Goal: Transaction & Acquisition: Purchase product/service

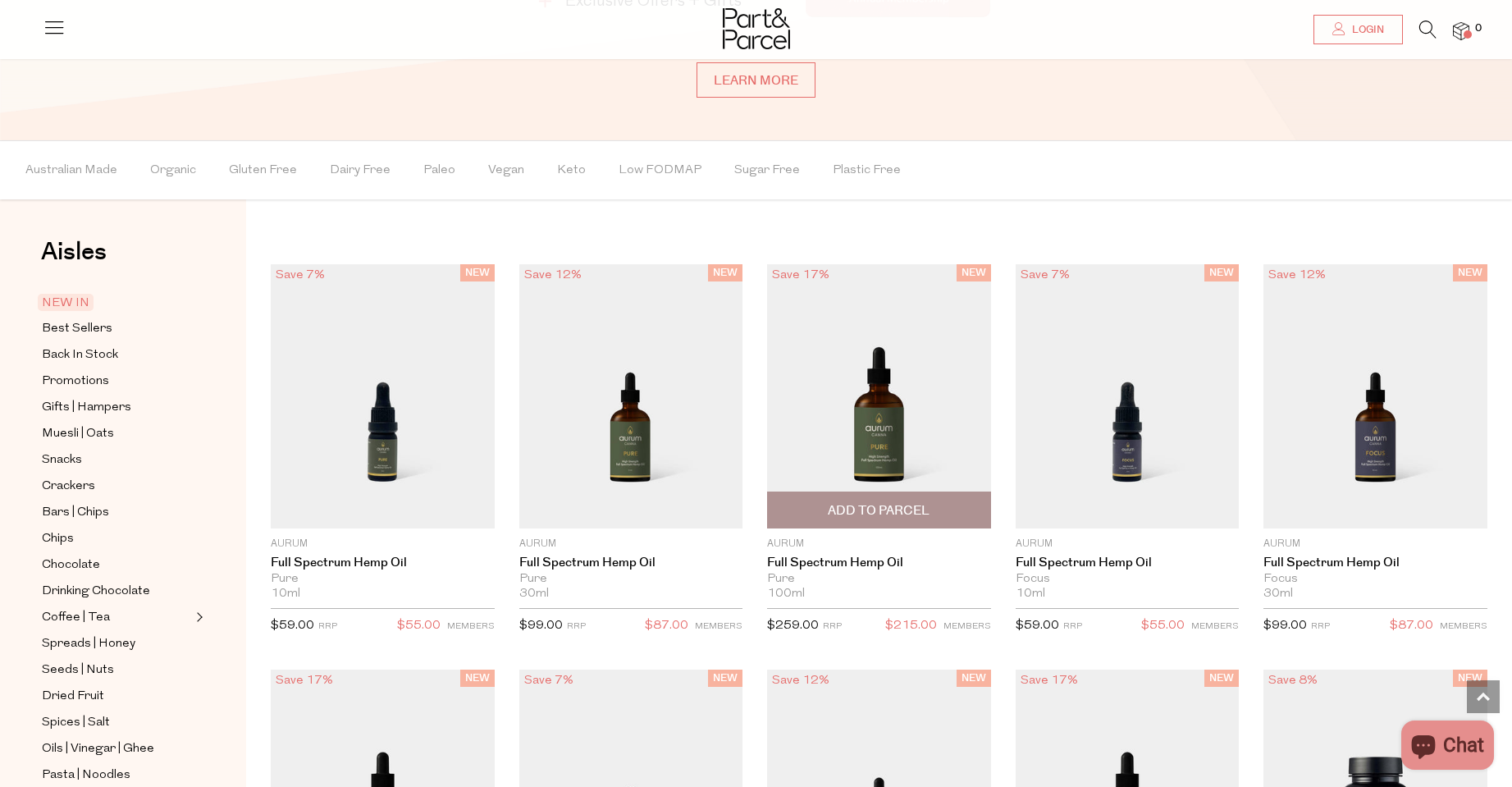
scroll to position [1437, 0]
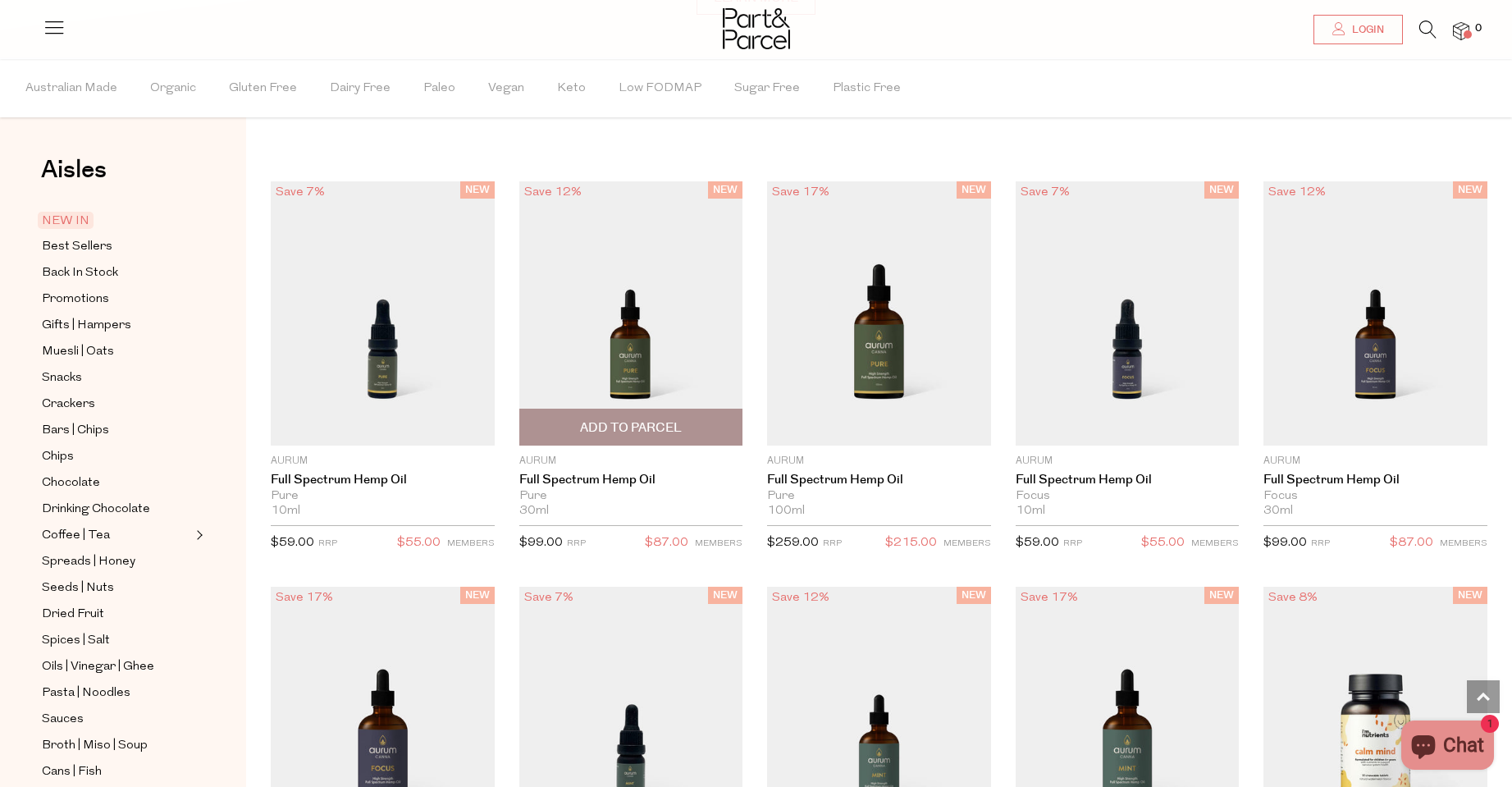
click at [620, 366] on img at bounding box center [632, 314] width 224 height 264
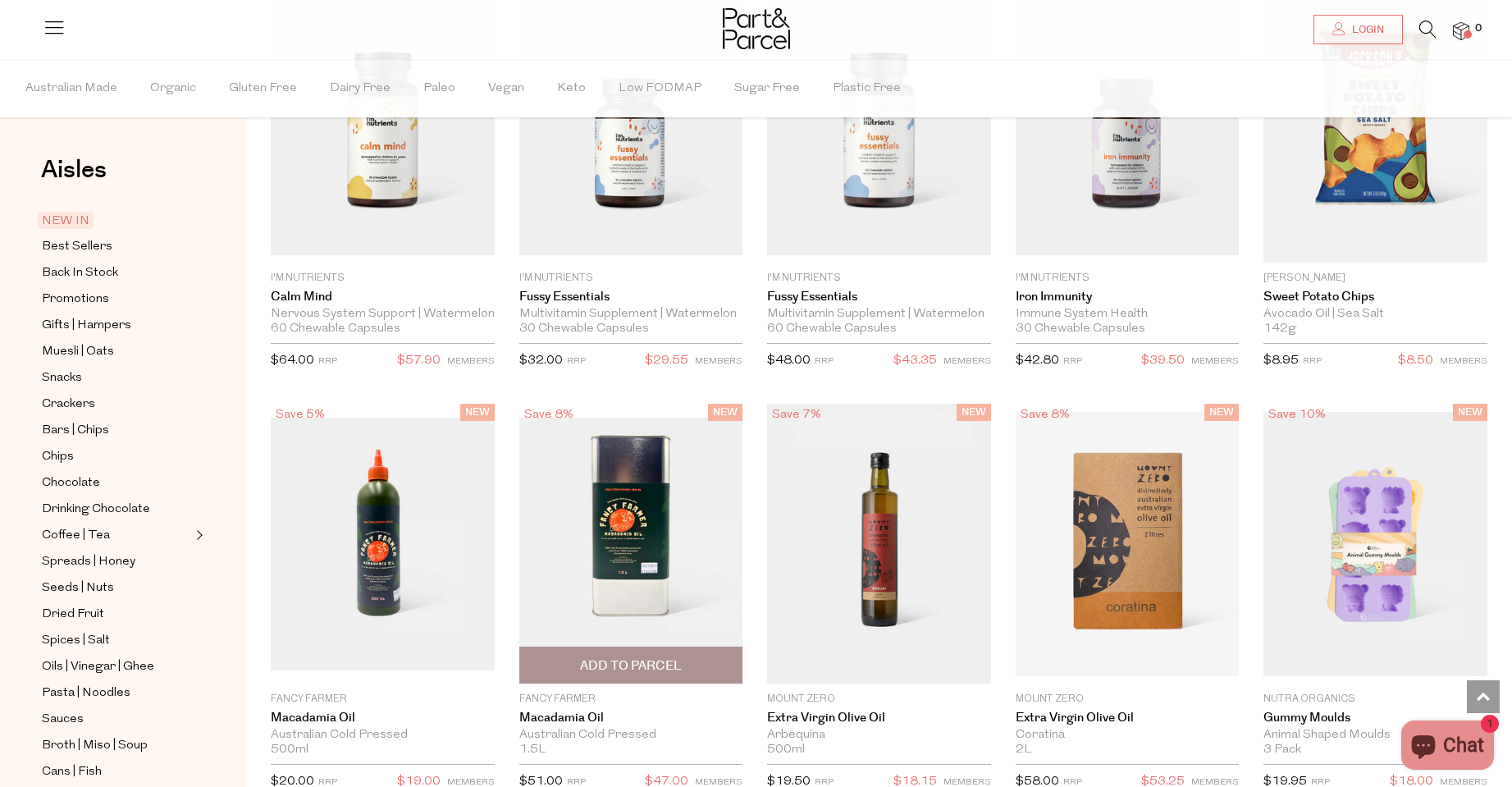
scroll to position [2641, 0]
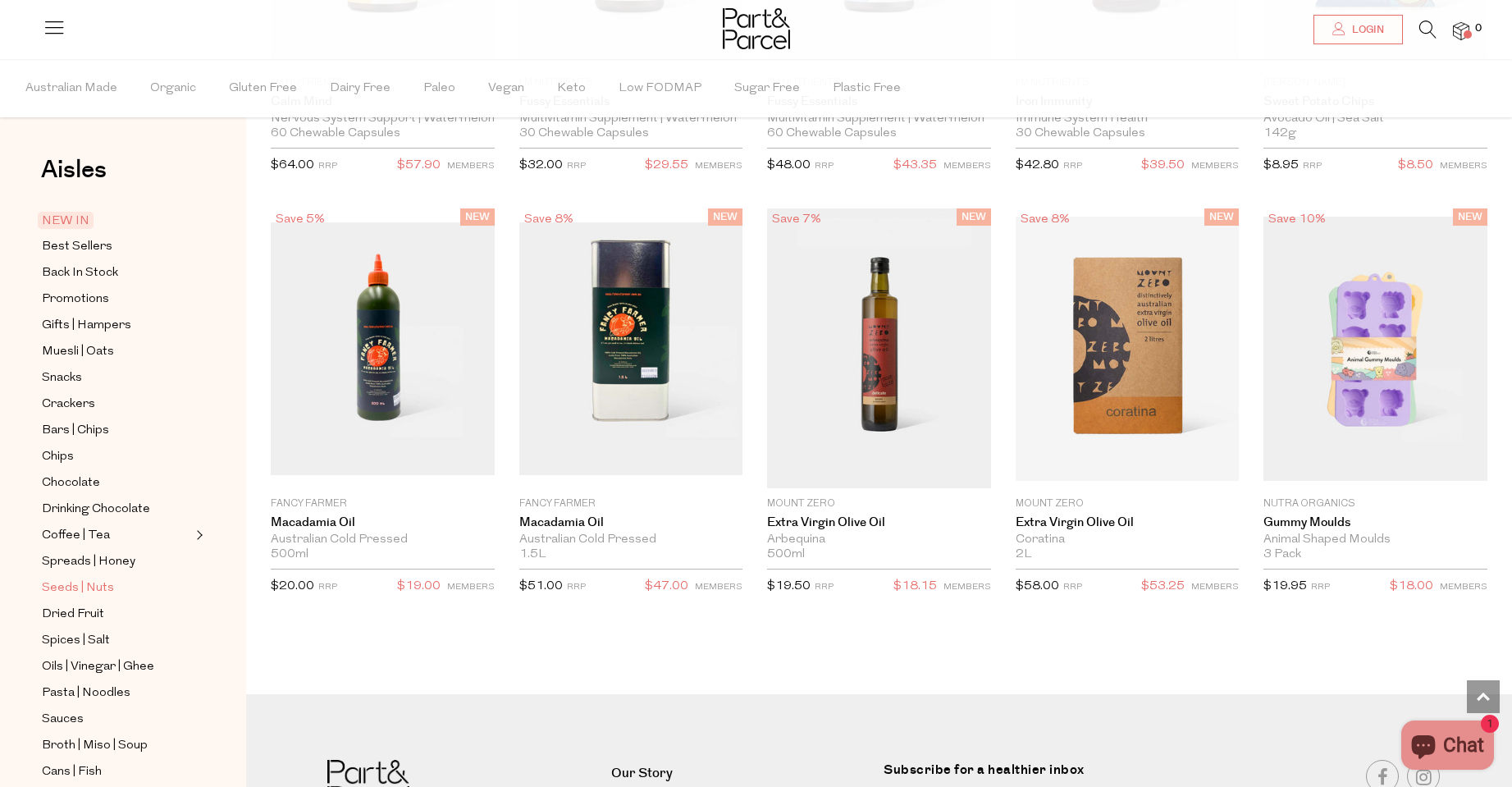
click at [72, 579] on span "Seeds | Nuts" at bounding box center [78, 588] width 72 height 20
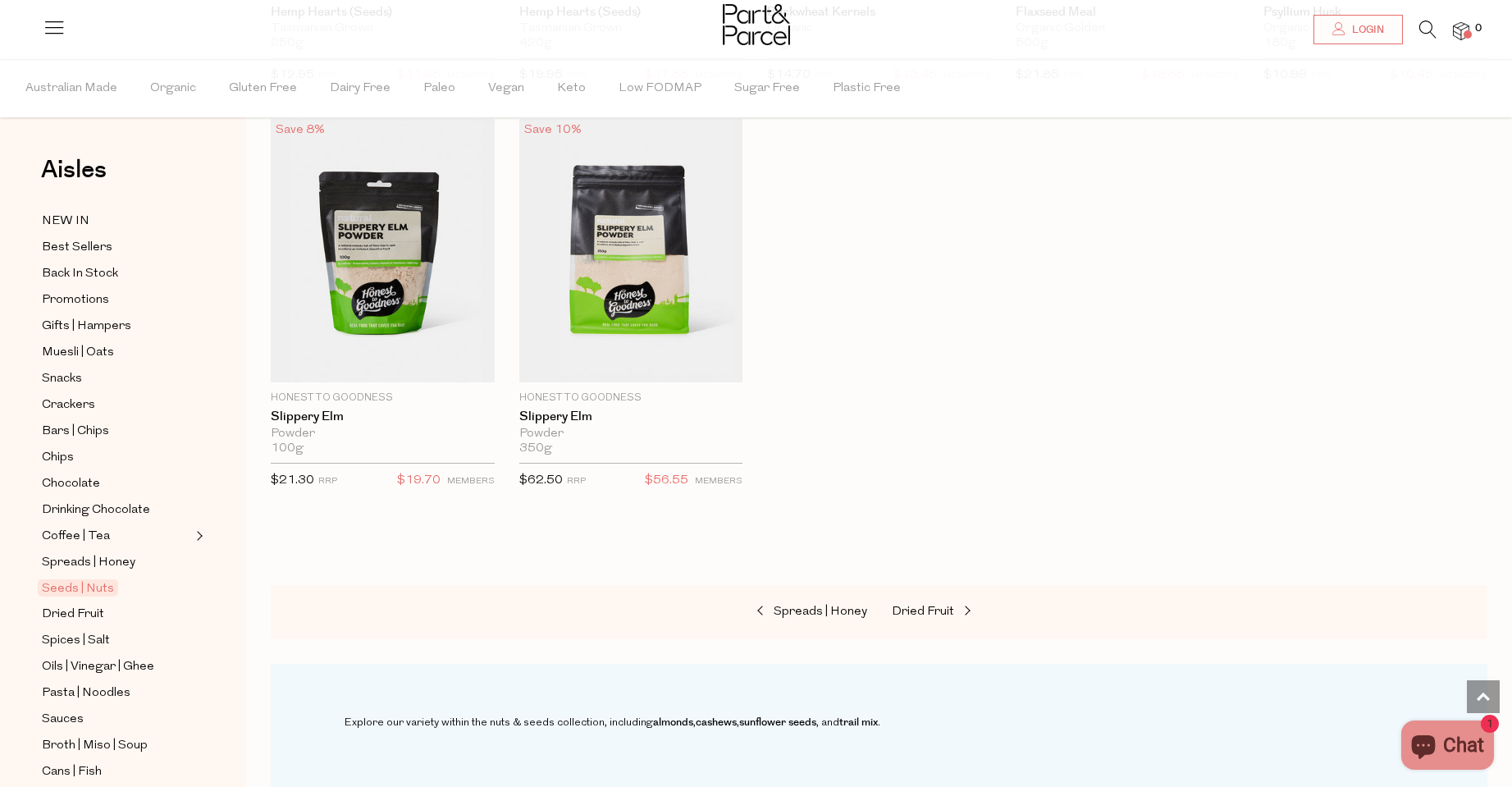
scroll to position [3940, 0]
